Goal: Information Seeking & Learning: Learn about a topic

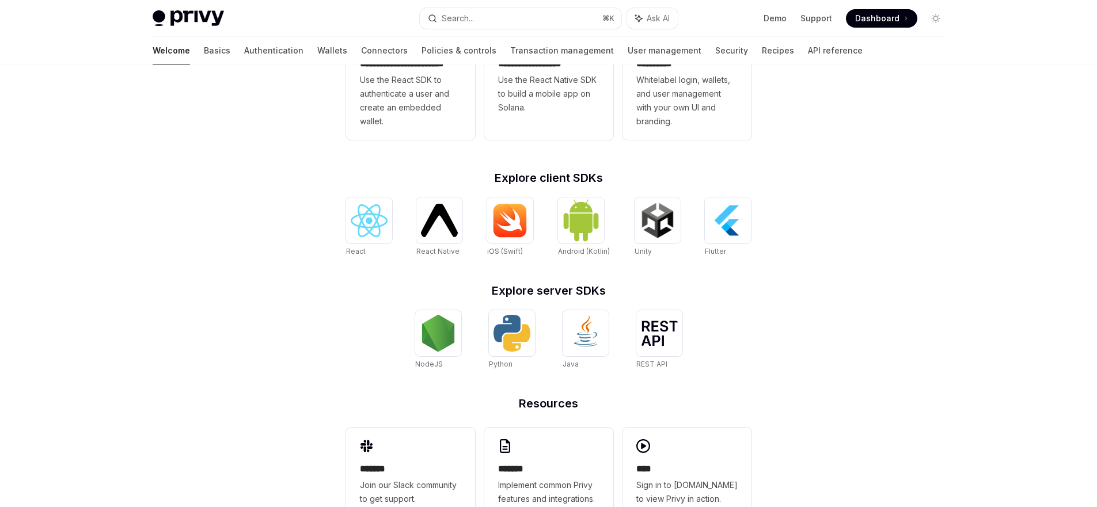
scroll to position [408, 0]
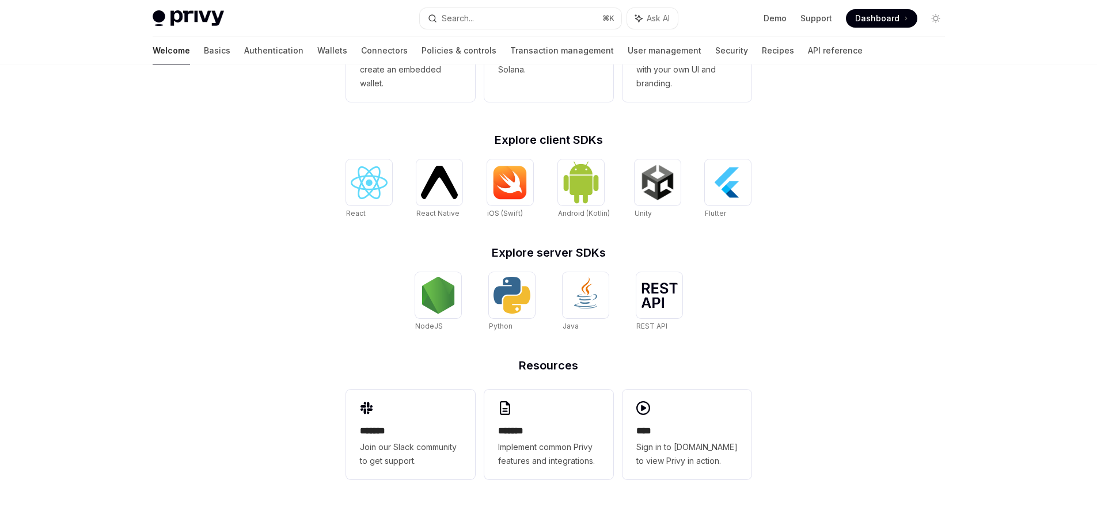
click at [817, 342] on div "**********" at bounding box center [548, 81] width 1097 height 851
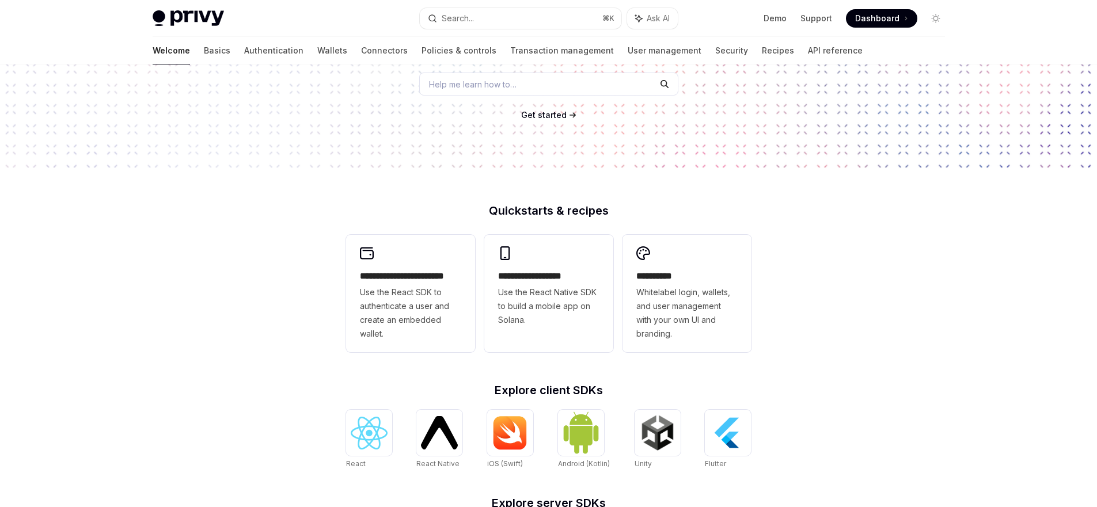
scroll to position [0, 0]
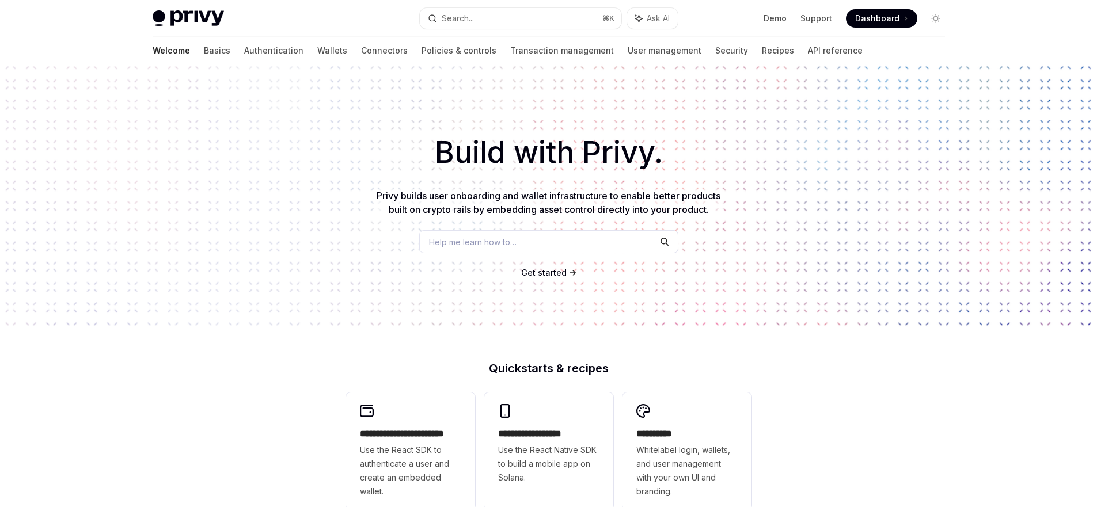
click at [196, 21] on img at bounding box center [188, 18] width 71 height 16
click at [204, 52] on link "Basics" at bounding box center [217, 51] width 26 height 28
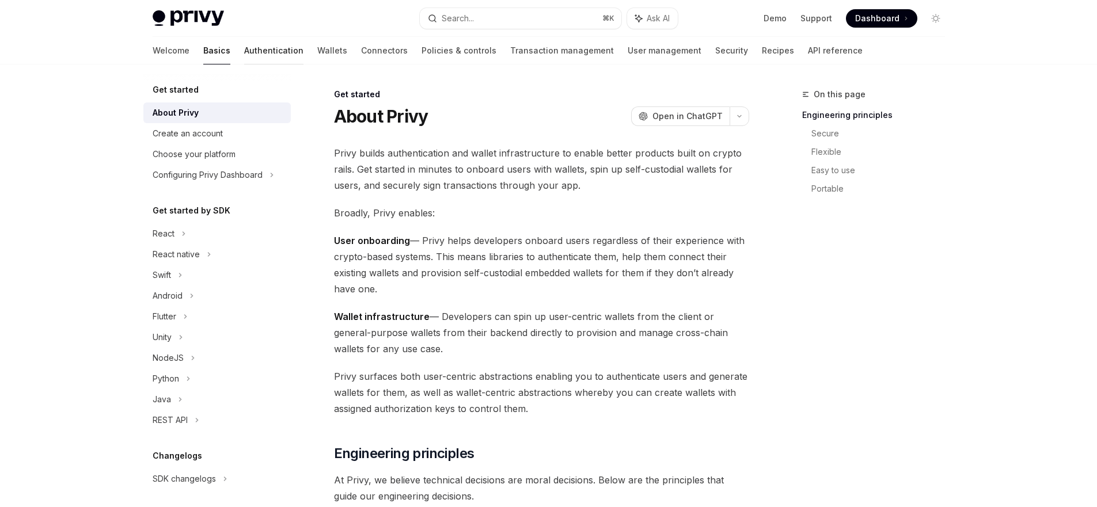
click at [244, 48] on link "Authentication" at bounding box center [273, 51] width 59 height 28
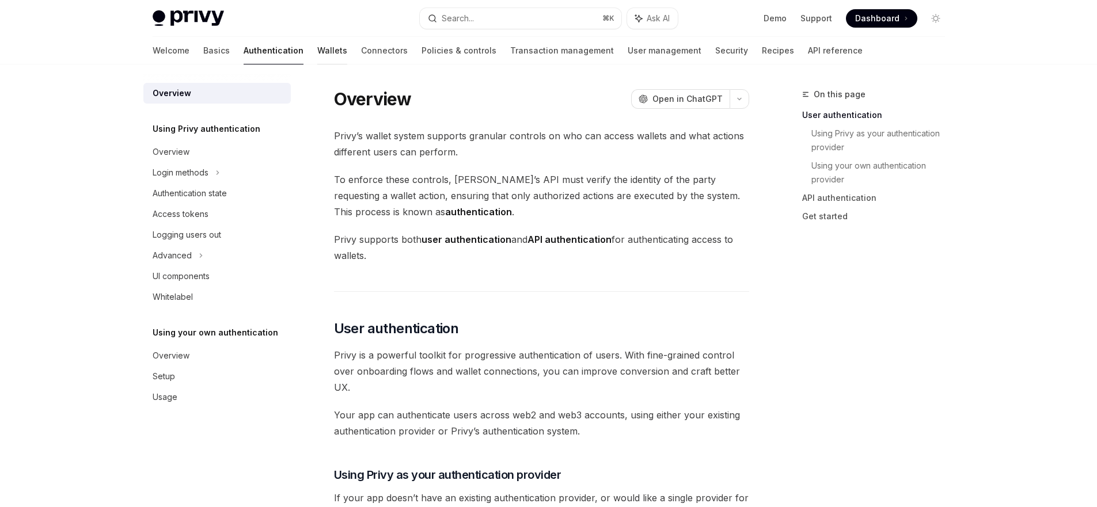
click at [317, 47] on link "Wallets" at bounding box center [332, 51] width 30 height 28
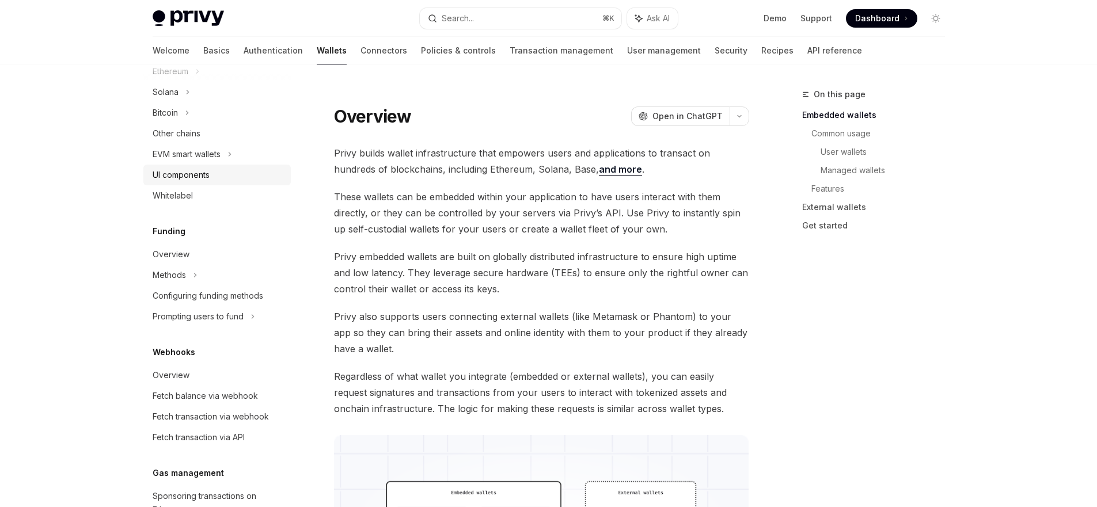
scroll to position [319, 0]
click at [197, 256] on div "Overview" at bounding box center [218, 253] width 131 height 14
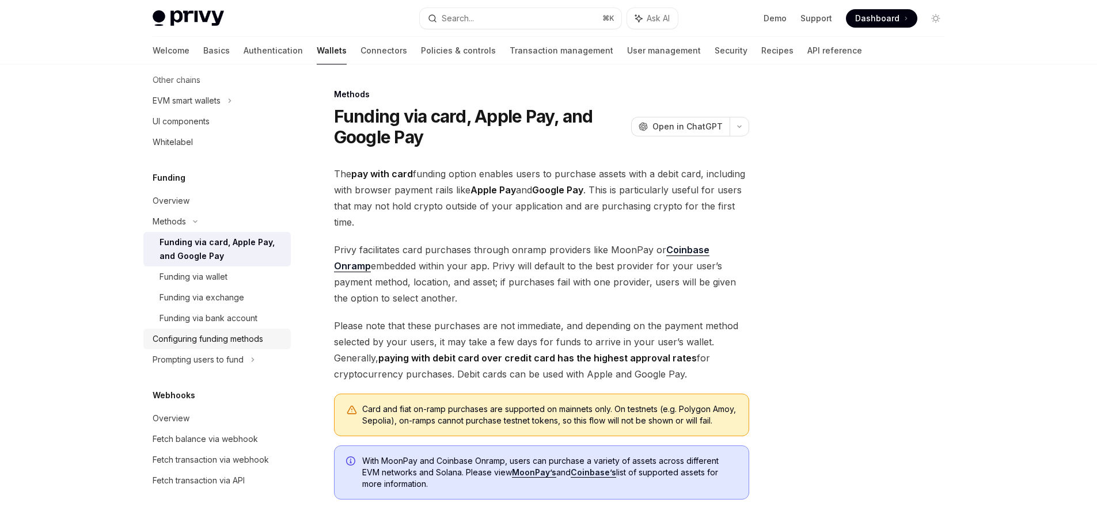
scroll to position [378, 0]
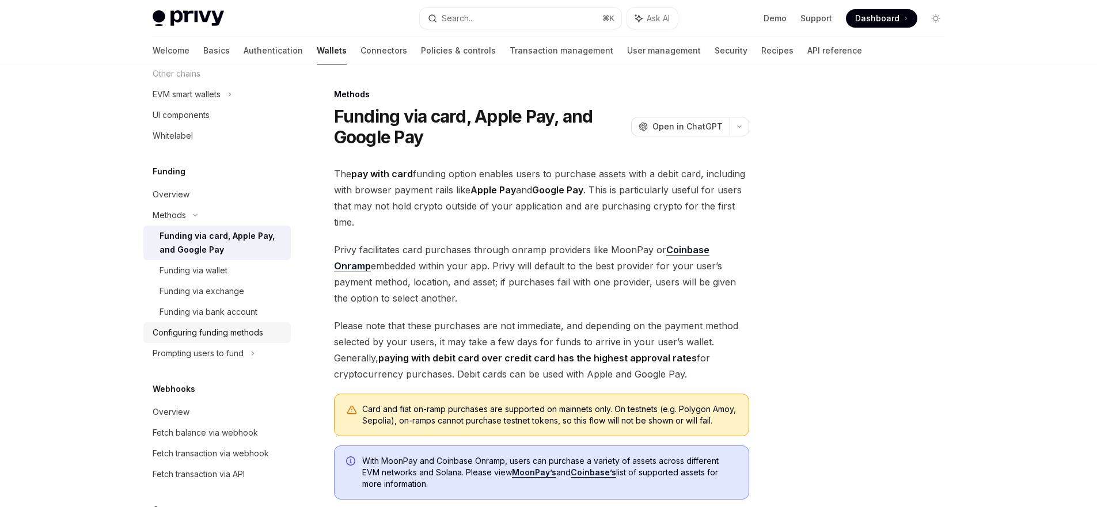
click at [240, 335] on div "Configuring funding methods" at bounding box center [208, 333] width 111 height 14
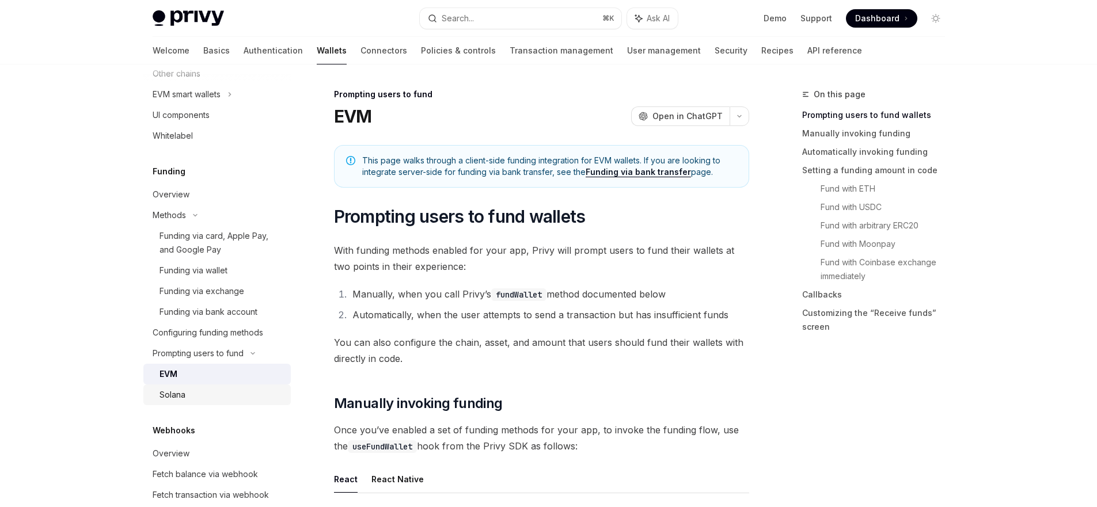
click at [214, 388] on div "Solana" at bounding box center [221, 395] width 124 height 14
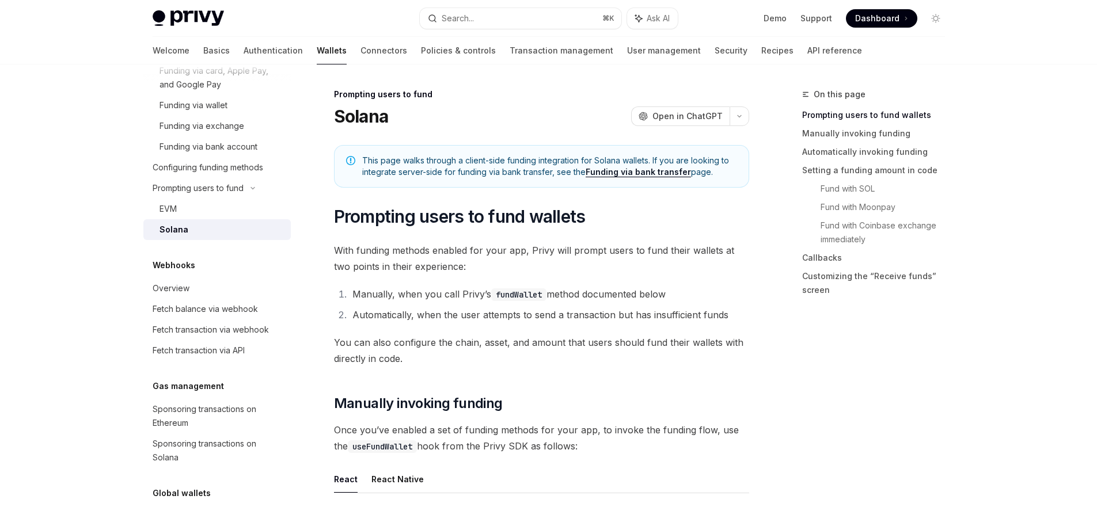
scroll to position [627, 0]
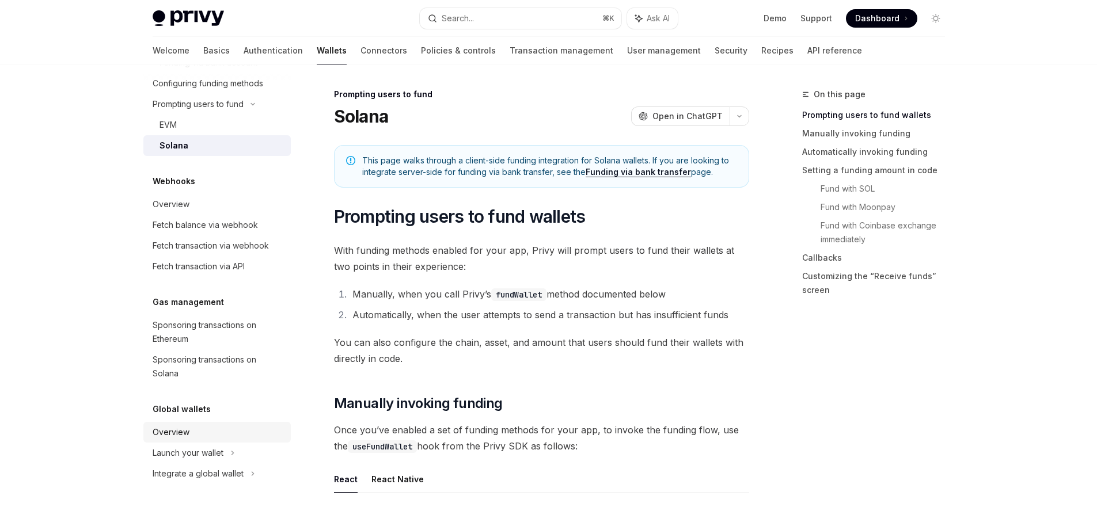
click at [191, 432] on div "Overview" at bounding box center [218, 432] width 131 height 14
type textarea "*"
